Goal: Information Seeking & Learning: Learn about a topic

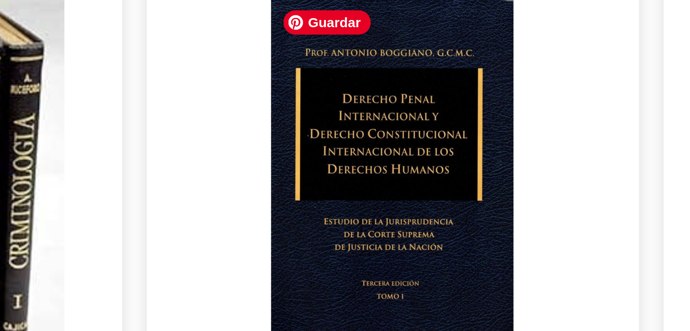
scroll to position [408, 0]
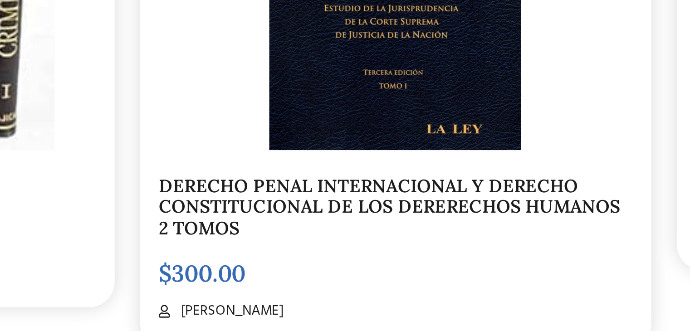
drag, startPoint x: 252, startPoint y: 270, endPoint x: 252, endPoint y: 276, distance: 5.9
click at [252, 276] on div "DERECHO PENAL INTERNACIONAL Y DERECHO CONSTITUCIONAL DE LOS DERERECHOS HUMANOS …" at bounding box center [345, 219] width 190 height 246
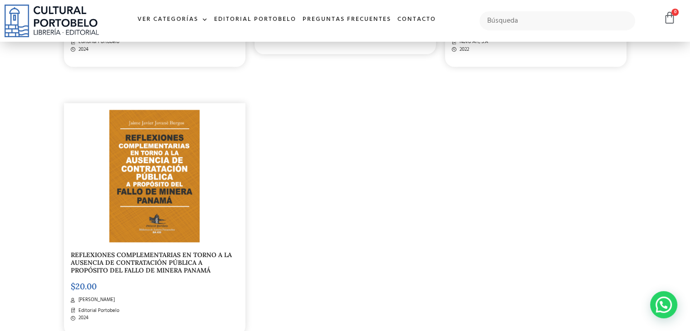
scroll to position [1542, 0]
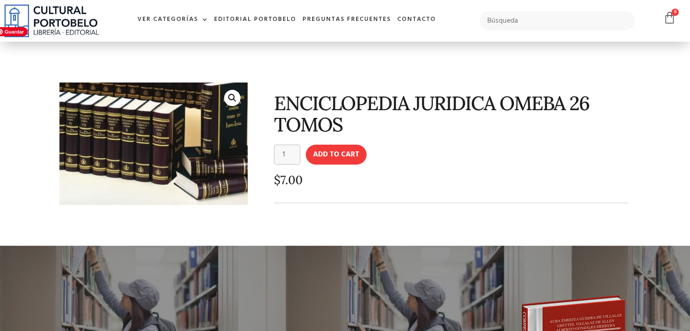
click at [190, 175] on img at bounding box center [134, 128] width 286 height 186
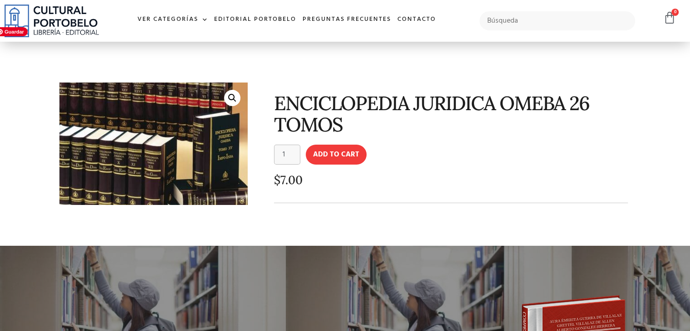
click at [206, 112] on img at bounding box center [126, 161] width 286 height 186
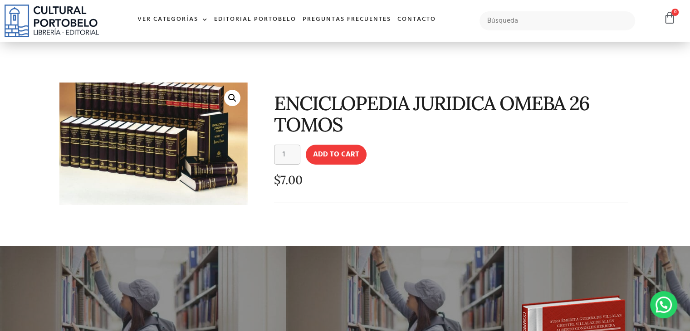
click at [317, 111] on h1 "ENCICLOPEDIA JURIDICA OMEBA 26 TOMOS" at bounding box center [451, 114] width 354 height 43
click at [316, 100] on h1 "ENCICLOPEDIA JURIDICA OMEBA 26 TOMOS" at bounding box center [451, 114] width 354 height 43
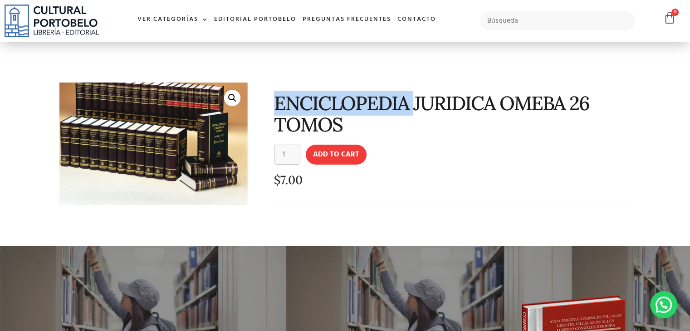
click at [316, 100] on h1 "ENCICLOPEDIA JURIDICA OMEBA 26 TOMOS" at bounding box center [451, 114] width 354 height 43
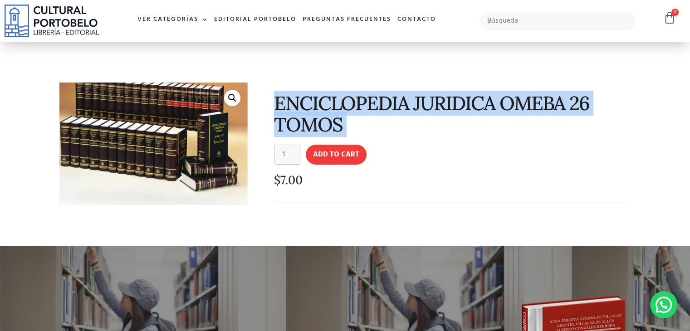
click at [316, 100] on h1 "ENCICLOPEDIA JURIDICA OMEBA 26 TOMOS" at bounding box center [451, 114] width 354 height 43
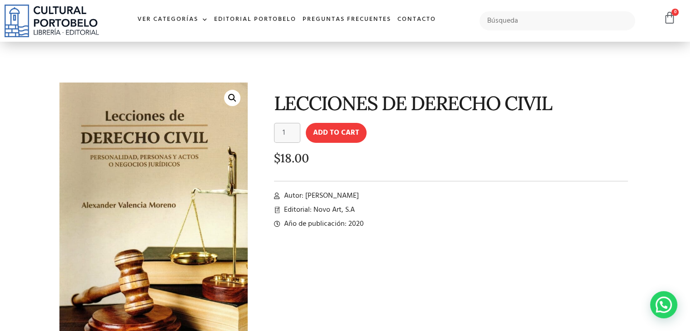
click at [424, 104] on h1 "LECCIONES DE DERECHO CIVIL" at bounding box center [451, 103] width 354 height 21
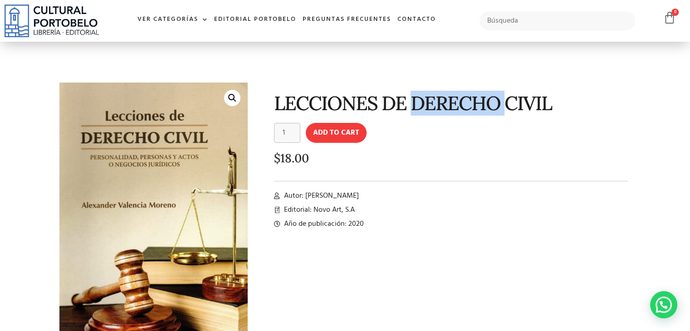
click at [424, 104] on h1 "LECCIONES DE DERECHO CIVIL" at bounding box center [451, 103] width 354 height 21
copy h1 "DERECHO"
